Goal: Book appointment/travel/reservation

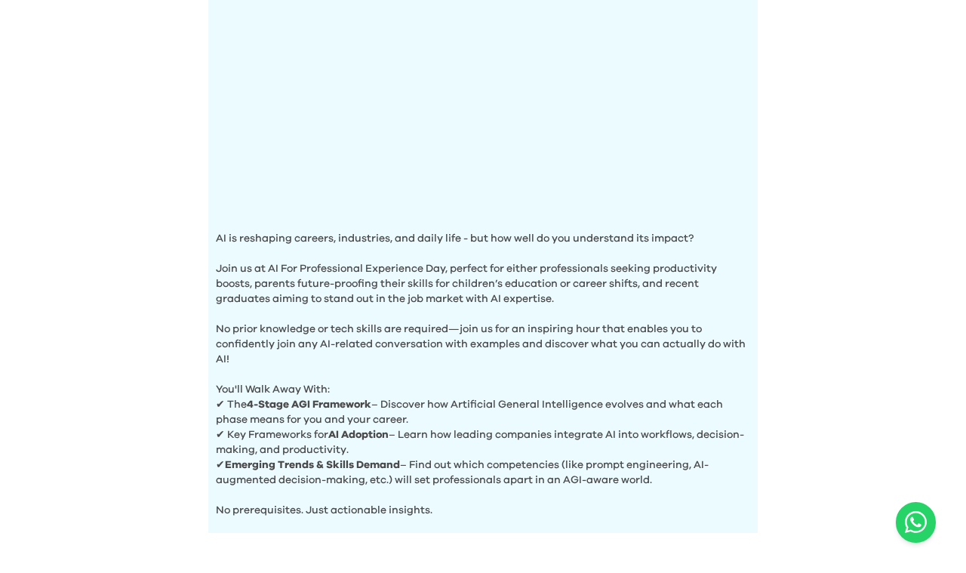
scroll to position [682, 0]
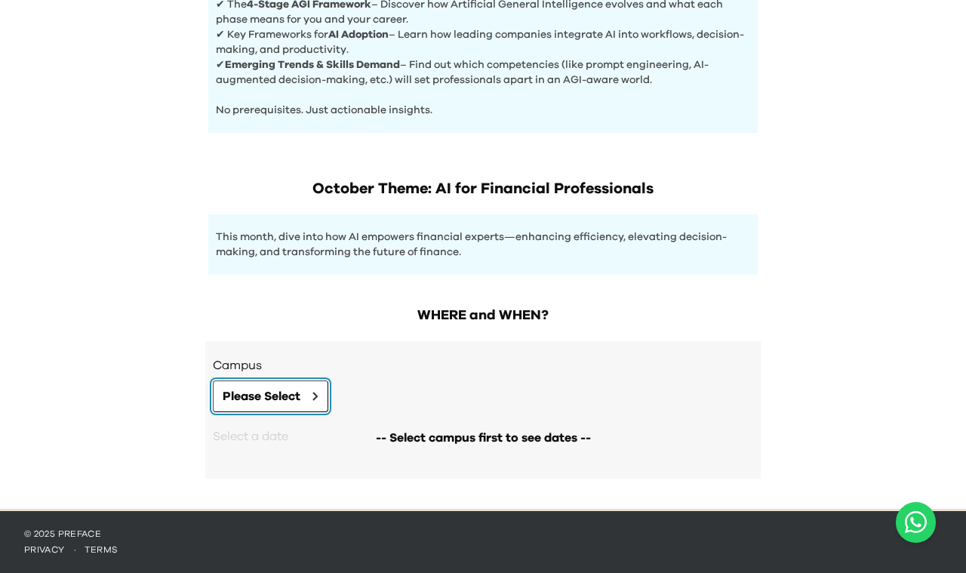
click at [305, 402] on button "Please Select" at bounding box center [270, 396] width 115 height 32
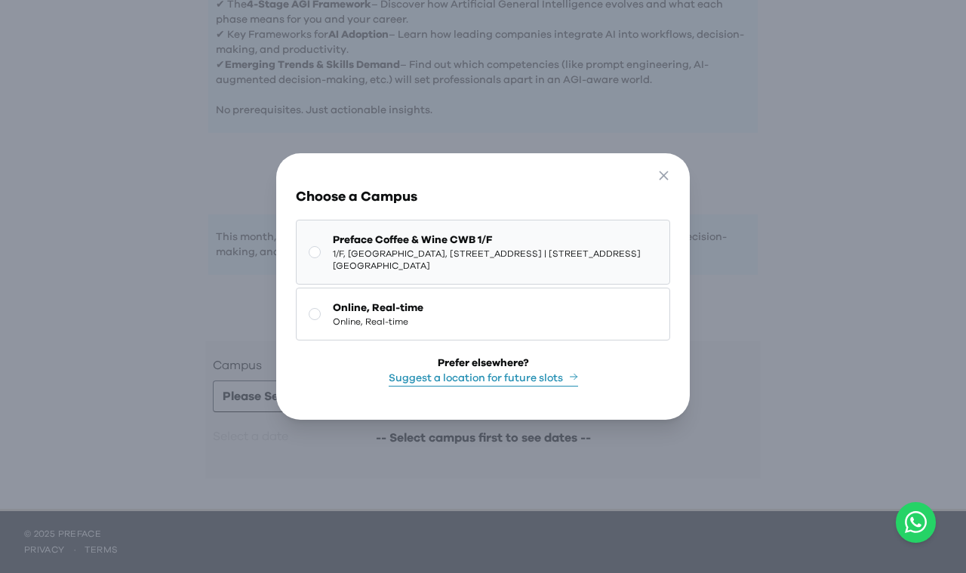
click at [378, 260] on span "1/F, The Sharp, 11 Sharp Street East, Causeway Bay | 銅鑼灣霎東街11號The Sharp 1樓" at bounding box center [495, 260] width 324 height 24
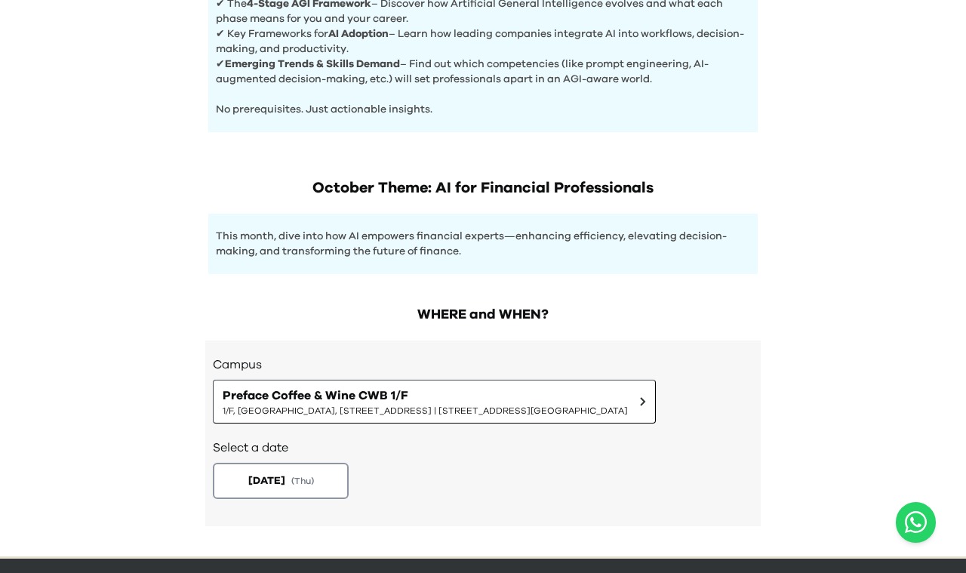
scroll to position [730, 0]
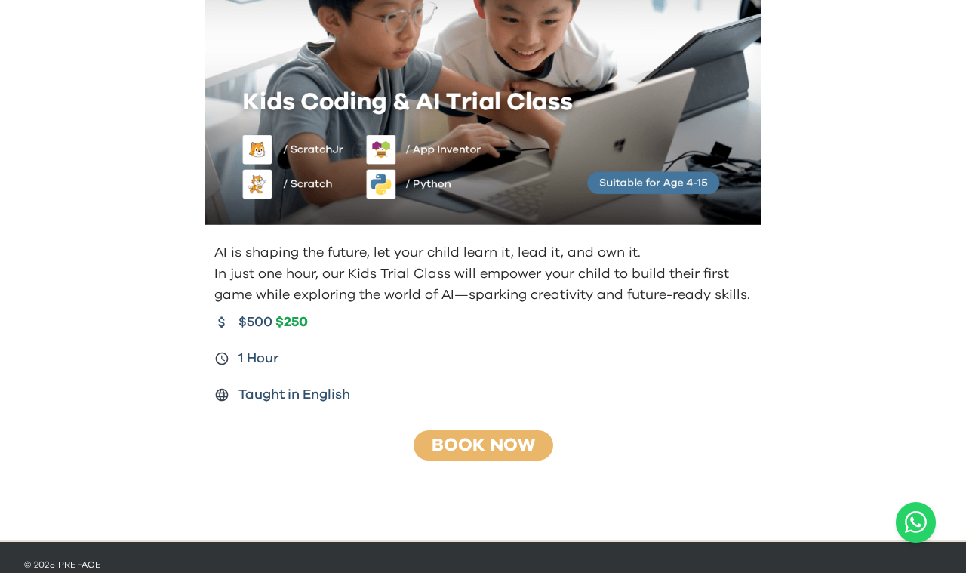
scroll to position [168, 0]
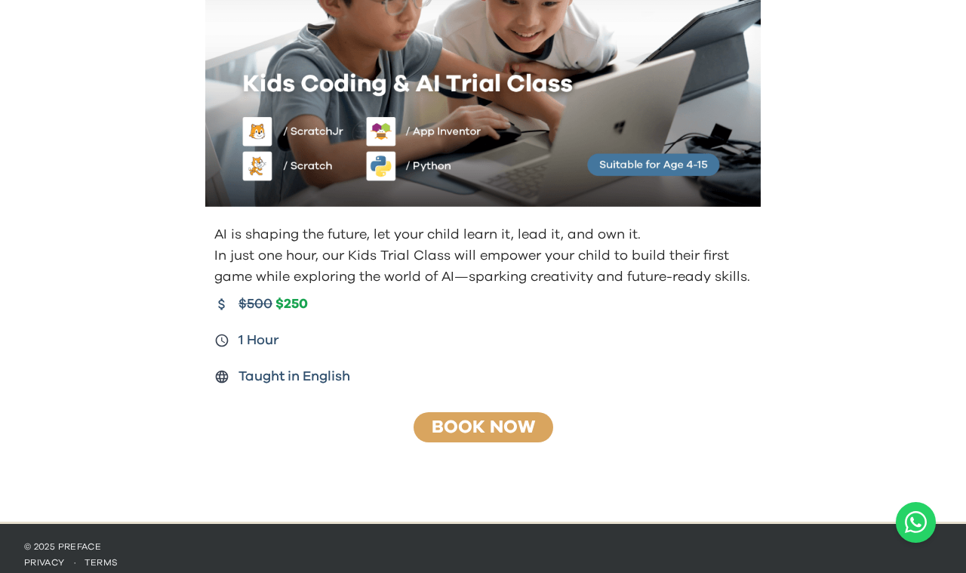
click at [509, 425] on link "Book Now" at bounding box center [483, 427] width 103 height 18
